Goal: Task Accomplishment & Management: Use online tool/utility

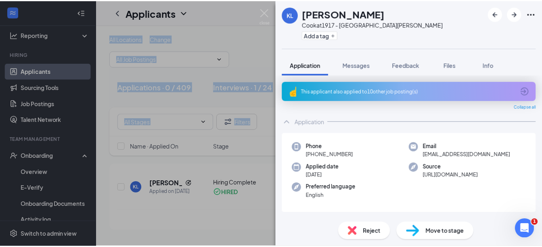
scroll to position [266, 0]
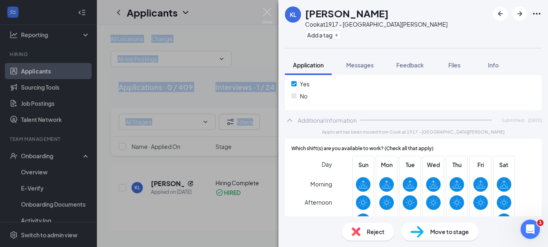
click at [234, 58] on div "[PERSON_NAME] Loving Cook at 1917 - St. [PERSON_NAME] Add a tag Application Mes…" at bounding box center [274, 123] width 548 height 247
click at [270, 7] on div "[PERSON_NAME] Loving Cook at 1917 - St. [PERSON_NAME] Add a tag Application Mes…" at bounding box center [274, 123] width 548 height 247
click at [267, 11] on div "Applicants NN" at bounding box center [322, 12] width 451 height 25
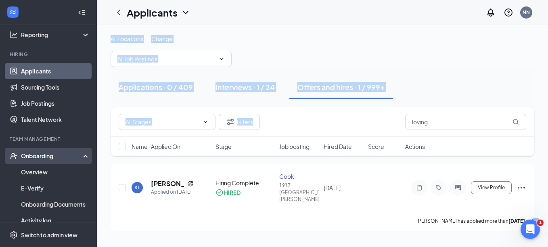
click at [41, 155] on div "Onboarding" at bounding box center [52, 156] width 62 height 8
click at [38, 173] on link "Overview" at bounding box center [55, 172] width 69 height 16
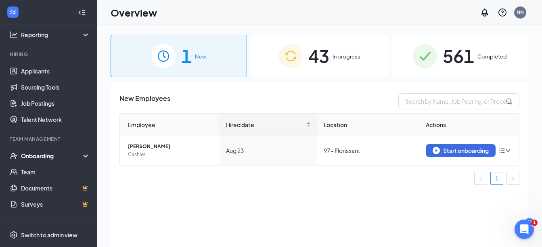
click at [445, 60] on span "561" at bounding box center [458, 56] width 31 height 28
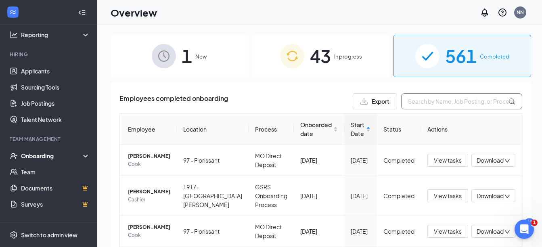
click at [447, 102] on input "text" at bounding box center [461, 101] width 121 height 16
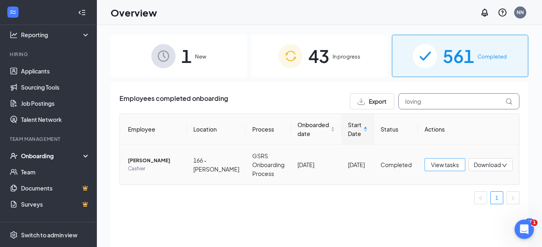
type input "loving"
click at [450, 165] on span "View tasks" at bounding box center [445, 164] width 28 height 9
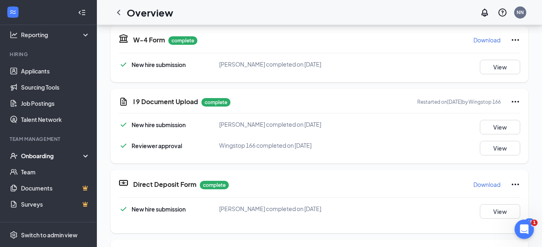
scroll to position [272, 0]
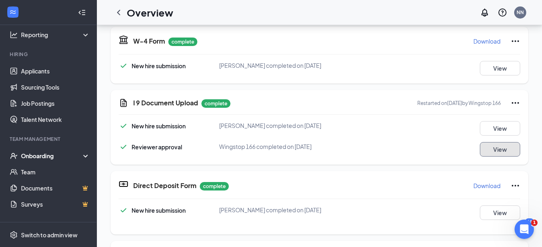
click at [502, 149] on button "View" at bounding box center [500, 149] width 40 height 15
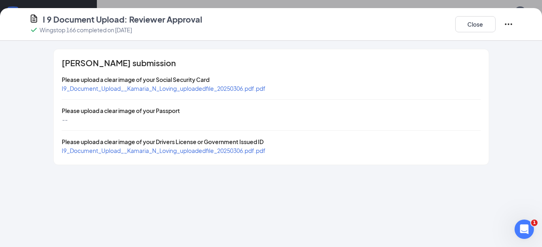
click at [150, 90] on span "I9_Document_Upload__Kamaria_N_Loving_uploadedfile_20250306.pdf.pdf" at bounding box center [164, 88] width 204 height 7
click at [150, 151] on span "I9_Document_Upload__Kamaria_N_Loving_uploadedfile_20250306.pdf.pdf" at bounding box center [164, 150] width 204 height 7
click at [473, 18] on button "Close" at bounding box center [475, 24] width 40 height 16
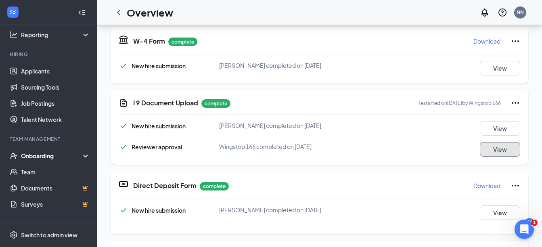
click at [485, 152] on button "View" at bounding box center [500, 149] width 40 height 15
